Goal: Contribute content

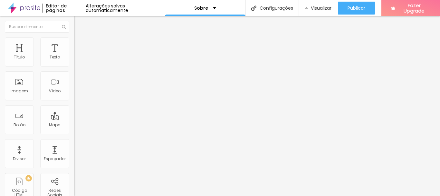
click at [74, 24] on button "Editar Coluna" at bounding box center [111, 23] width 74 height 15
click at [23, 83] on div "Imagem" at bounding box center [19, 85] width 29 height 29
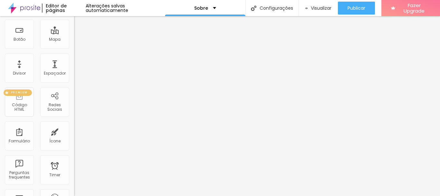
scroll to position [97, 0]
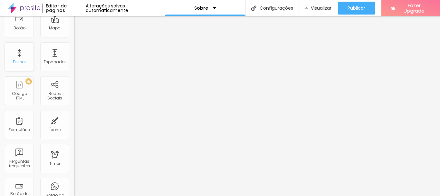
click at [24, 64] on div "Divisor" at bounding box center [19, 62] width 13 height 5
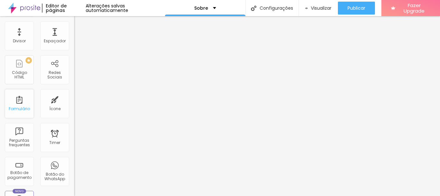
scroll to position [129, 0]
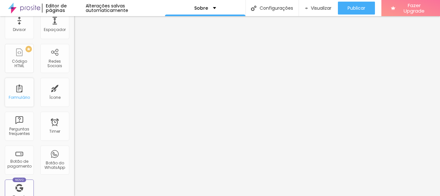
click at [23, 90] on div "Formulário" at bounding box center [19, 92] width 29 height 29
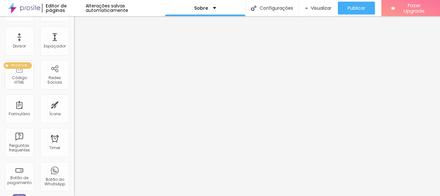
scroll to position [97, 0]
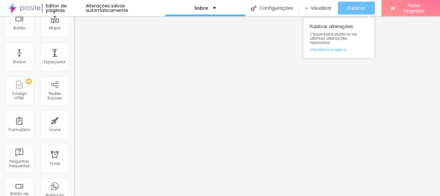
click at [358, 11] on div "Publicar" at bounding box center [357, 8] width 18 height 13
click at [350, 6] on span "Publicar" at bounding box center [357, 7] width 18 height 5
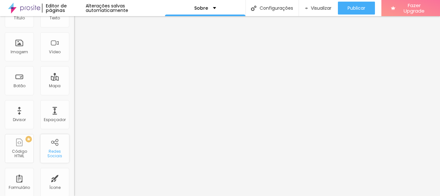
scroll to position [0, 0]
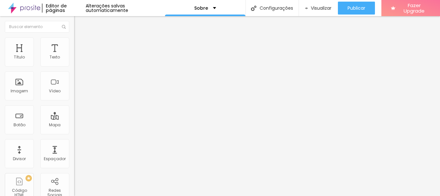
click at [28, 10] on img at bounding box center [24, 8] width 32 height 16
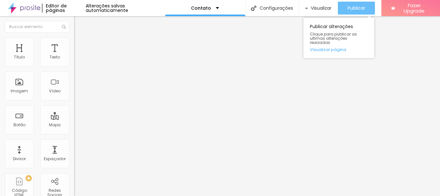
click at [362, 3] on div "Publicar" at bounding box center [357, 8] width 18 height 13
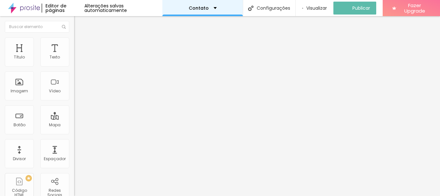
click at [218, 12] on div "Contato" at bounding box center [202, 8] width 81 height 16
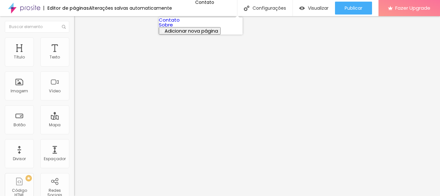
click at [74, 39] on li "Avançado" at bounding box center [111, 40] width 74 height 6
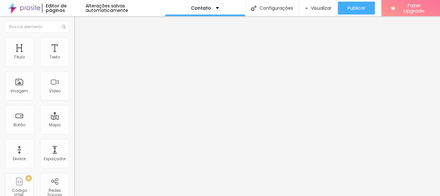
click at [28, 11] on img at bounding box center [24, 8] width 32 height 16
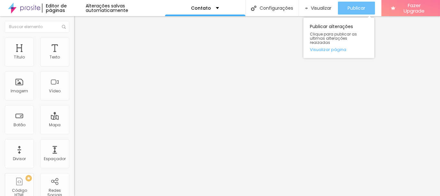
click at [340, 6] on button "Publicar" at bounding box center [356, 8] width 37 height 13
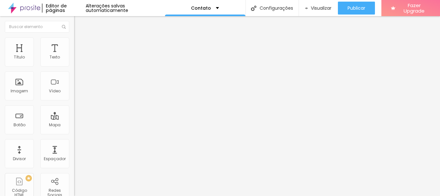
click at [17, 4] on img at bounding box center [24, 8] width 32 height 16
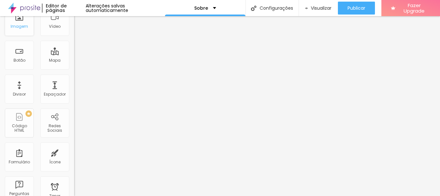
scroll to position [97, 0]
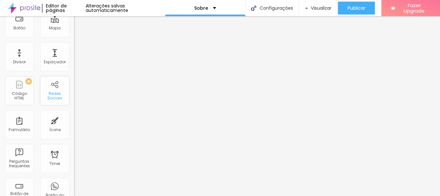
click at [53, 99] on div "Redes Sociais" at bounding box center [54, 95] width 25 height 9
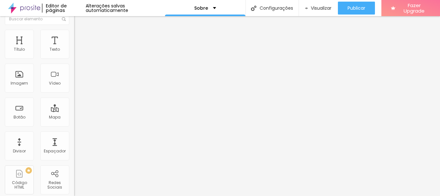
scroll to position [0, 0]
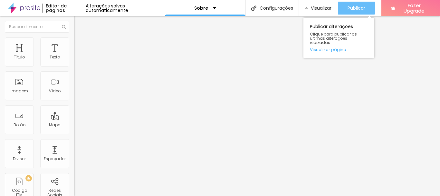
click at [345, 4] on button "Publicar" at bounding box center [356, 8] width 37 height 13
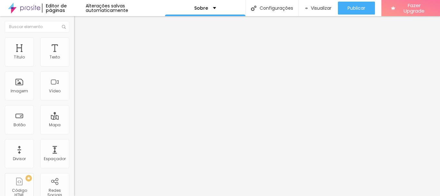
click at [34, 4] on img at bounding box center [24, 8] width 32 height 16
